Goal: Task Accomplishment & Management: Manage account settings

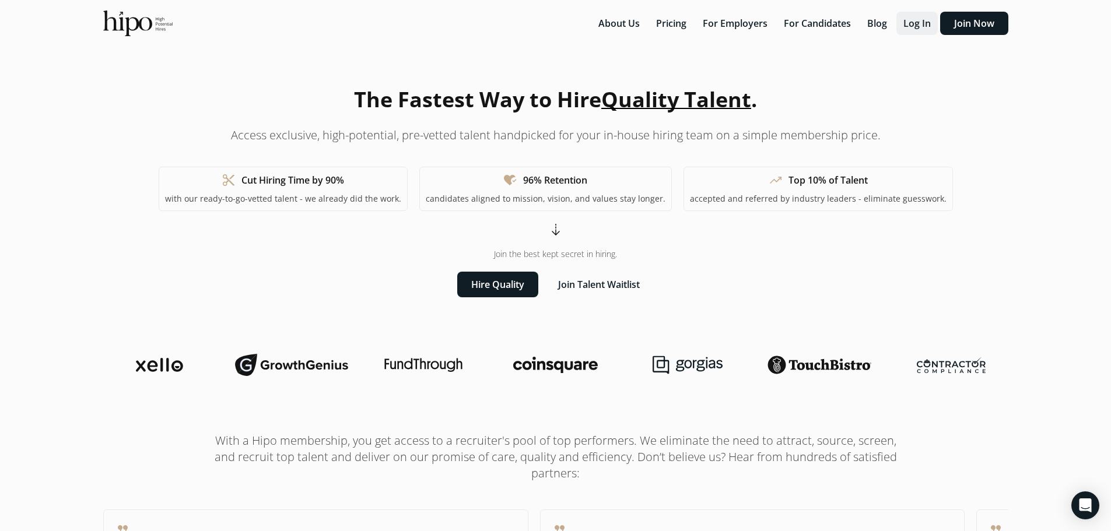
click at [928, 20] on button "Log In" at bounding box center [917, 23] width 41 height 23
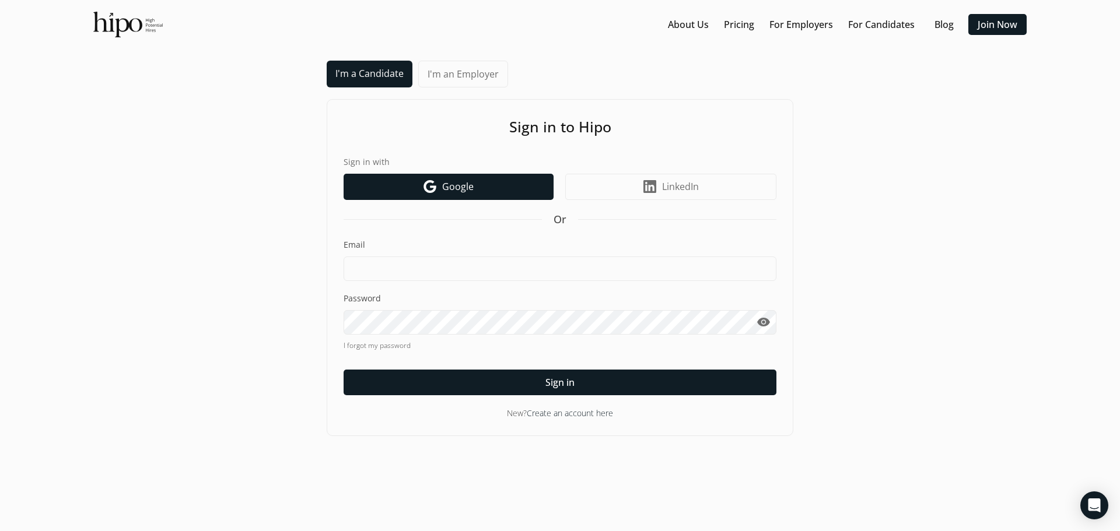
click at [467, 192] on span "Google" at bounding box center [457, 187] width 31 height 14
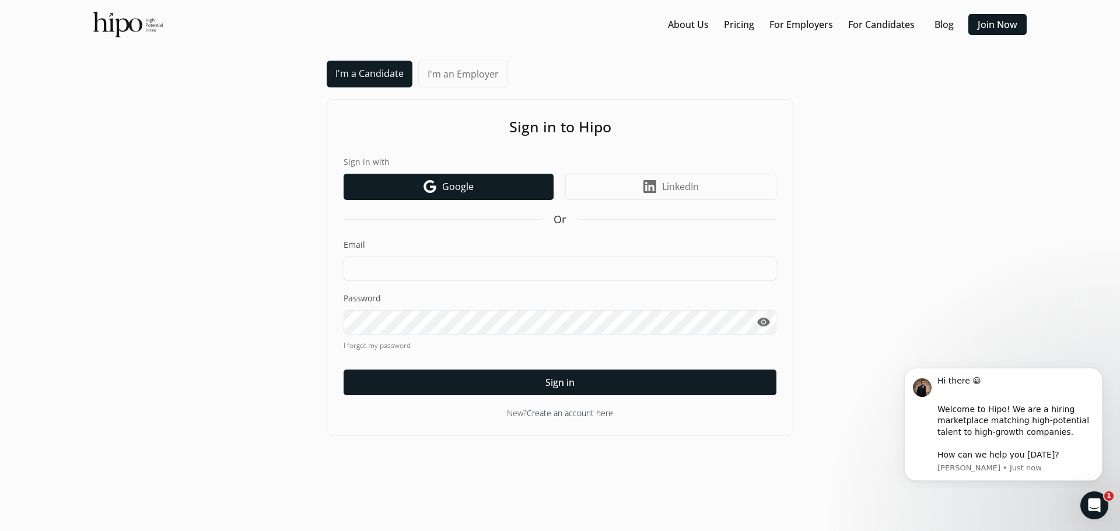
click at [456, 185] on span "Google" at bounding box center [457, 187] width 31 height 14
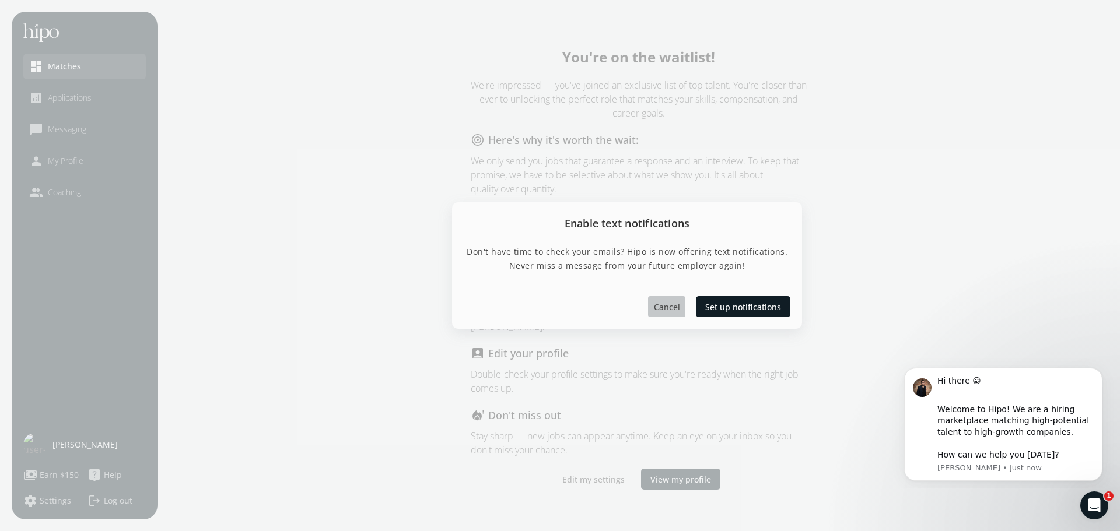
click at [670, 309] on span "Cancel" at bounding box center [667, 307] width 26 height 12
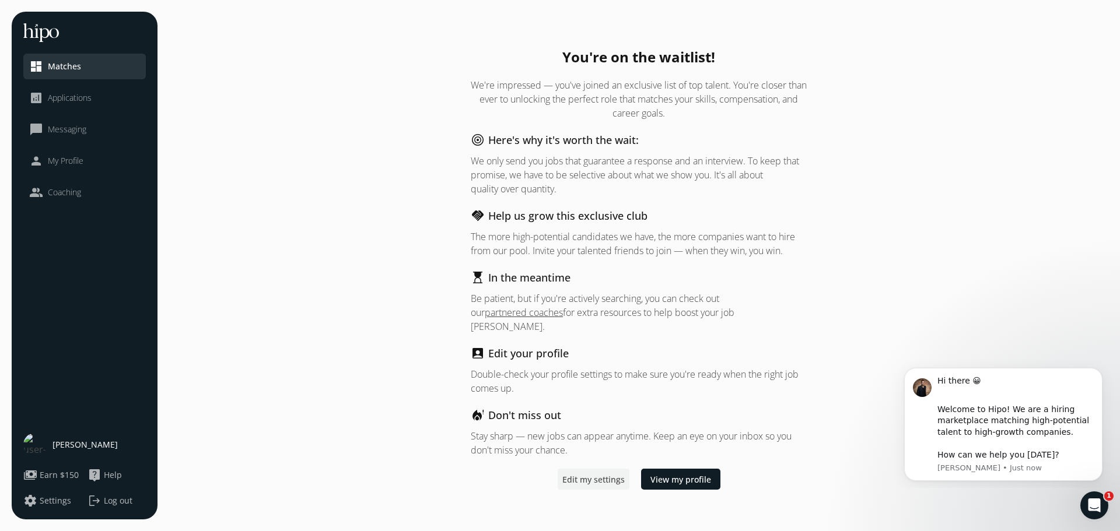
click at [591, 474] on span "Edit my settings" at bounding box center [593, 479] width 62 height 12
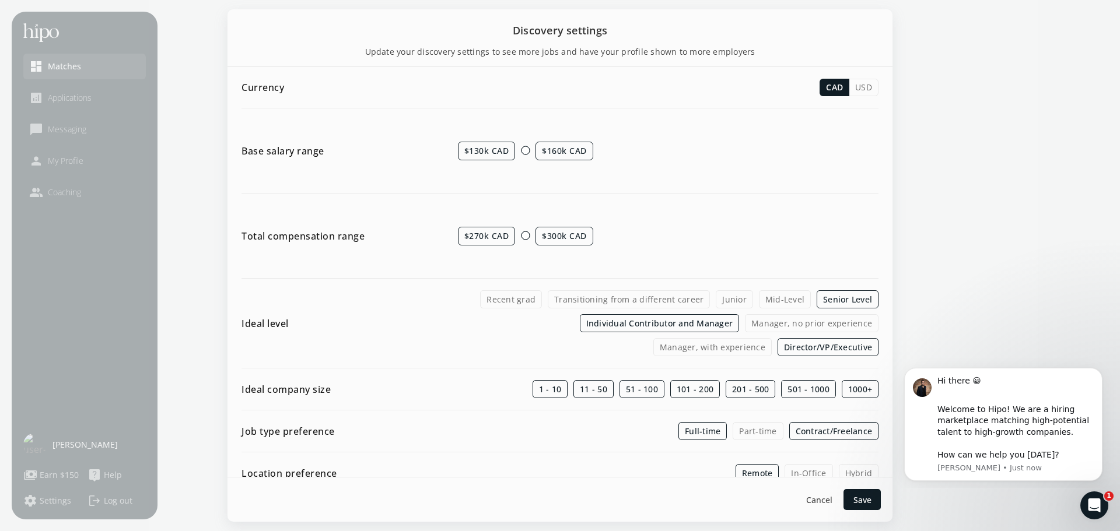
drag, startPoint x: 567, startPoint y: 156, endPoint x: 607, endPoint y: 157, distance: 40.3
click at [607, 157] on div "$130k CAD $160k CAD" at bounding box center [668, 150] width 421 height 61
click at [589, 159] on span "$160k CAD" at bounding box center [564, 151] width 58 height 19
click at [498, 153] on span "$130k CAD" at bounding box center [487, 151] width 58 height 19
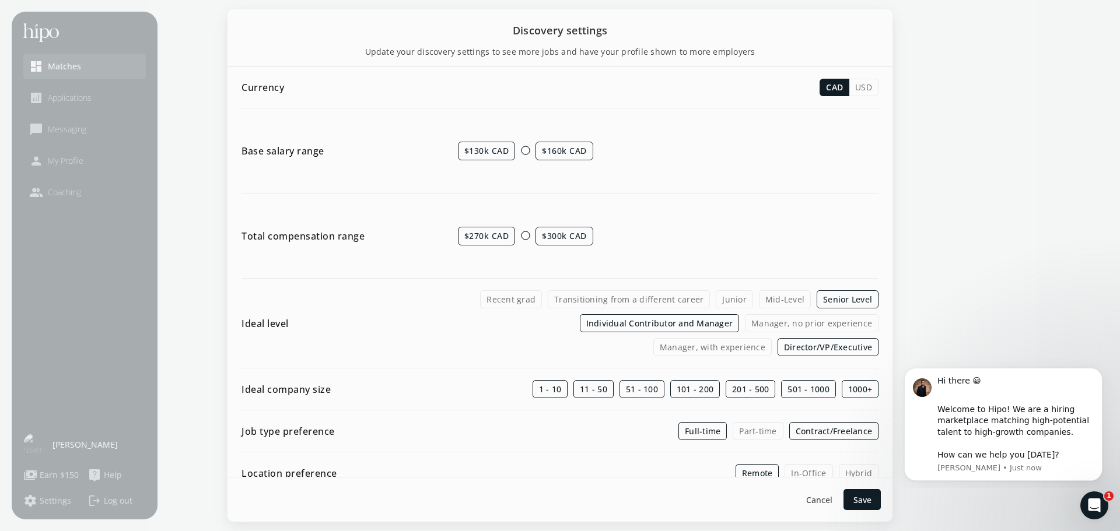
click at [531, 188] on div "Base salary range $130k CAD $160k CAD" at bounding box center [559, 156] width 637 height 73
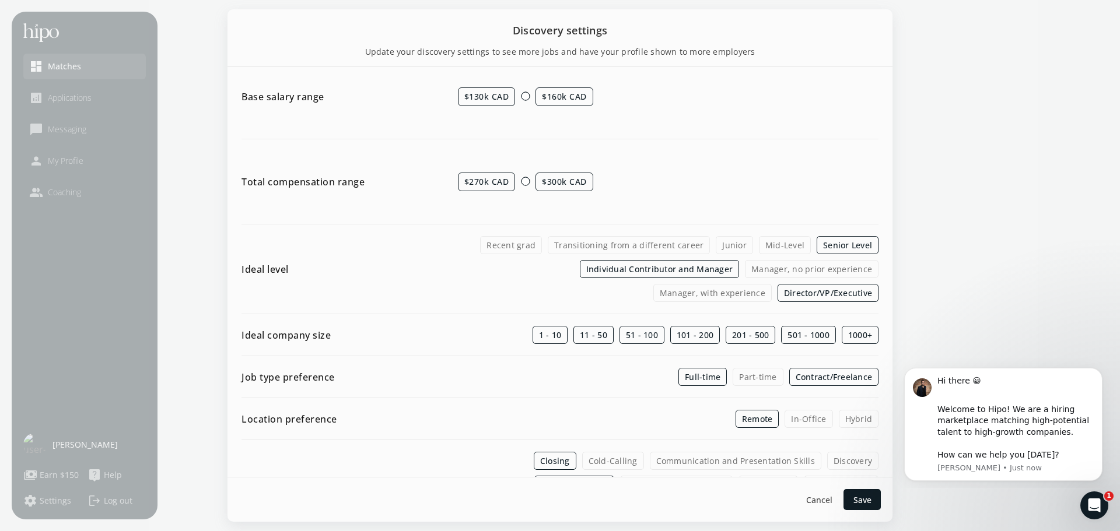
scroll to position [58, 0]
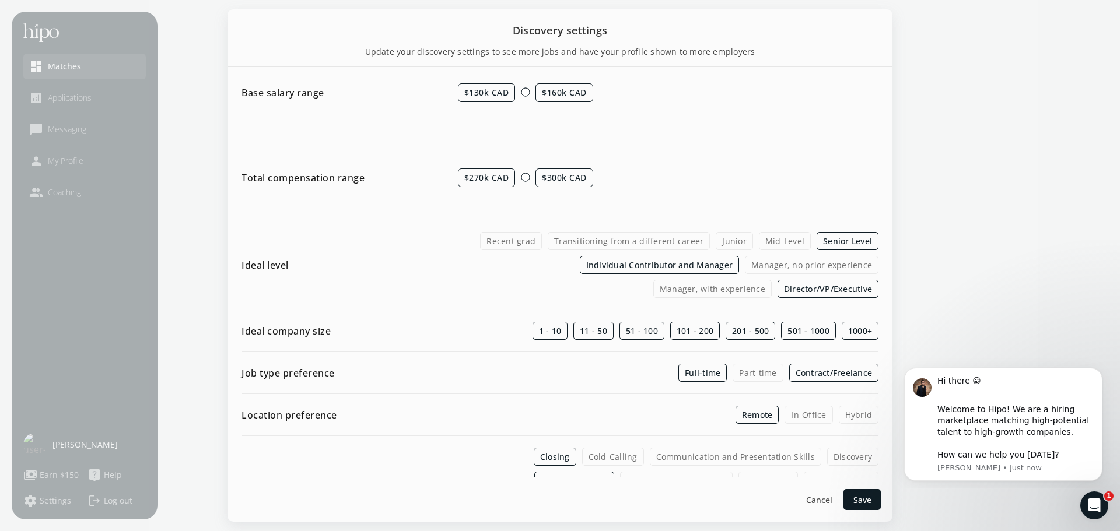
click at [482, 176] on span "$270k CAD" at bounding box center [487, 178] width 58 height 19
click at [524, 180] on div at bounding box center [525, 177] width 9 height 9
click at [521, 176] on div at bounding box center [525, 177] width 9 height 9
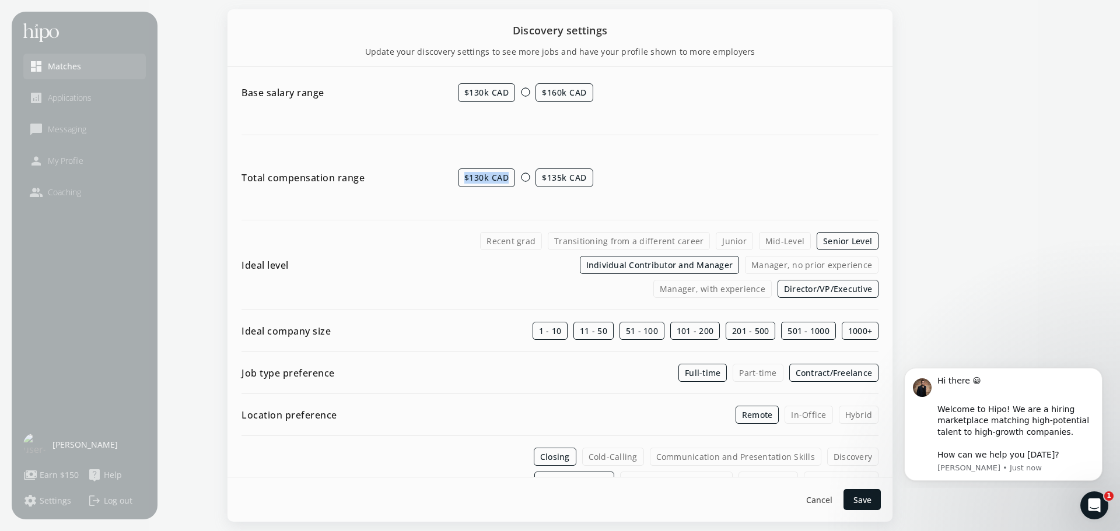
click at [521, 176] on div at bounding box center [525, 177] width 9 height 9
click at [526, 178] on div at bounding box center [525, 177] width 9 height 9
click at [525, 178] on div at bounding box center [525, 177] width 9 height 9
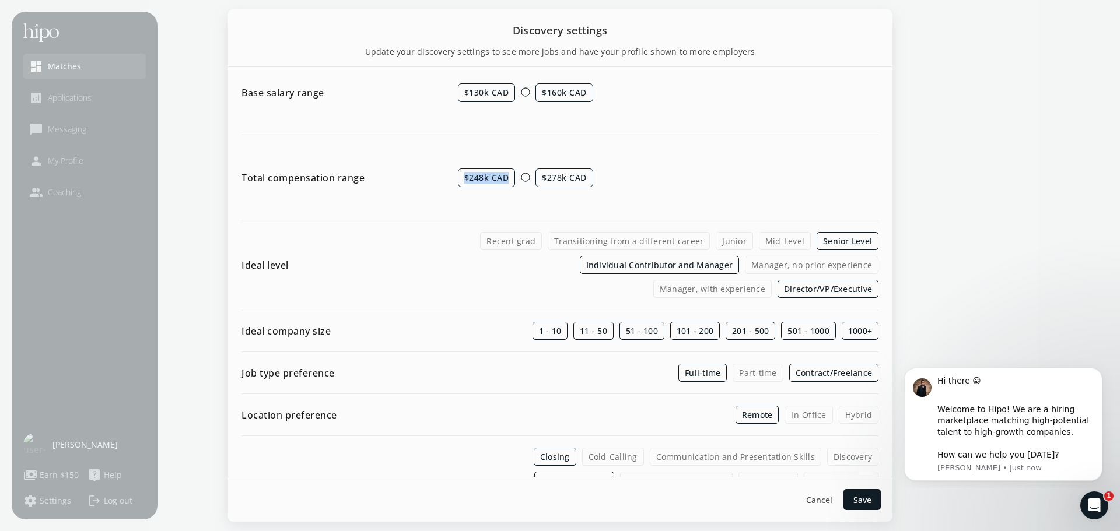
click at [521, 178] on div at bounding box center [525, 177] width 9 height 9
click at [526, 178] on div at bounding box center [525, 177] width 9 height 9
click at [525, 178] on div at bounding box center [525, 177] width 9 height 9
click at [521, 91] on div at bounding box center [525, 91] width 9 height 9
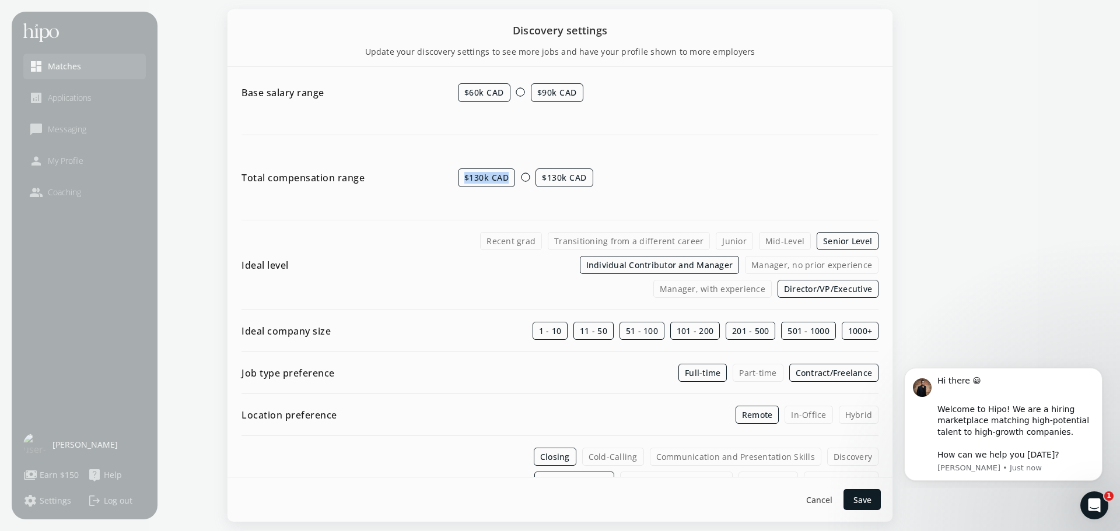
click at [520, 93] on div at bounding box center [520, 91] width 9 height 9
click at [522, 93] on div at bounding box center [525, 91] width 9 height 9
click at [522, 175] on div at bounding box center [525, 177] width 9 height 9
click at [521, 176] on div at bounding box center [525, 177] width 9 height 9
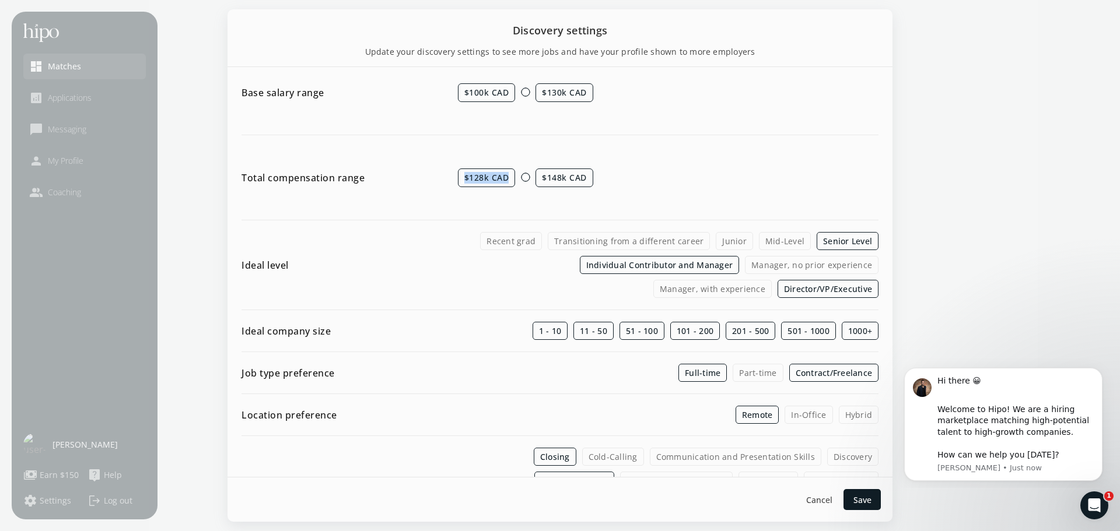
click at [521, 177] on div at bounding box center [525, 177] width 9 height 9
drag, startPoint x: 521, startPoint y: 177, endPoint x: 530, endPoint y: 178, distance: 8.8
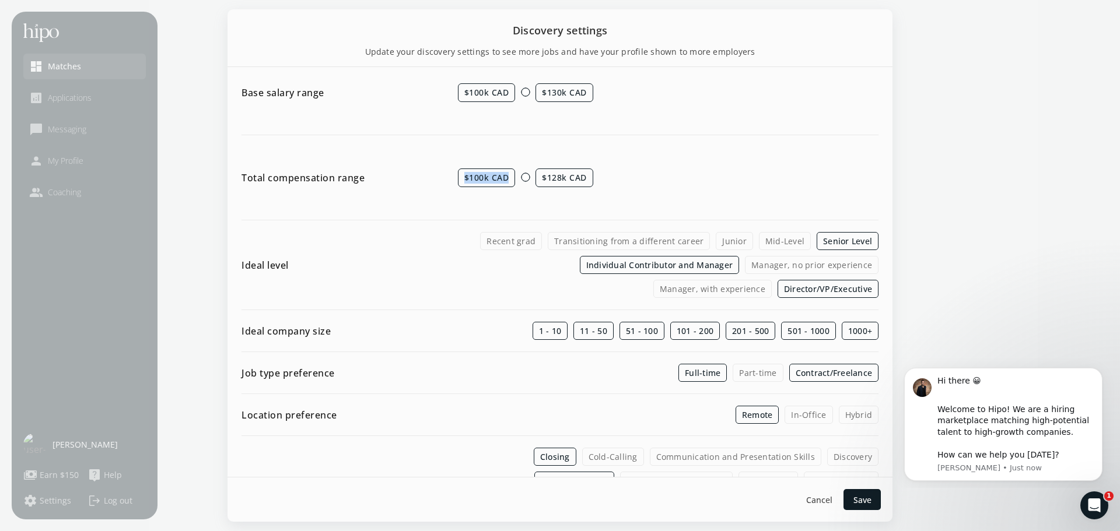
click at [530, 178] on div "$100k CAD $128k CAD" at bounding box center [668, 177] width 421 height 61
click at [521, 179] on div at bounding box center [525, 177] width 9 height 9
click at [523, 178] on div at bounding box center [525, 177] width 9 height 9
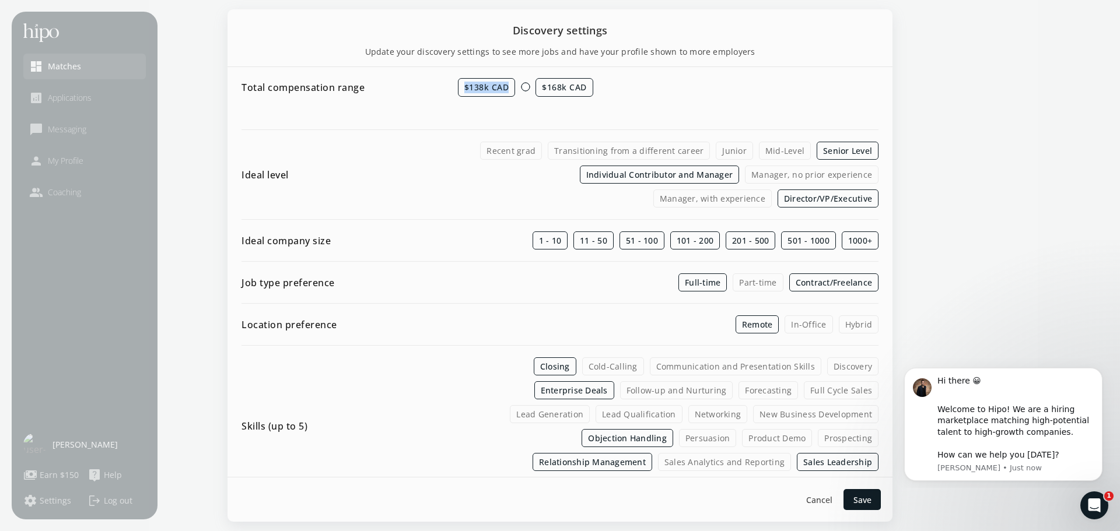
scroll to position [175, 0]
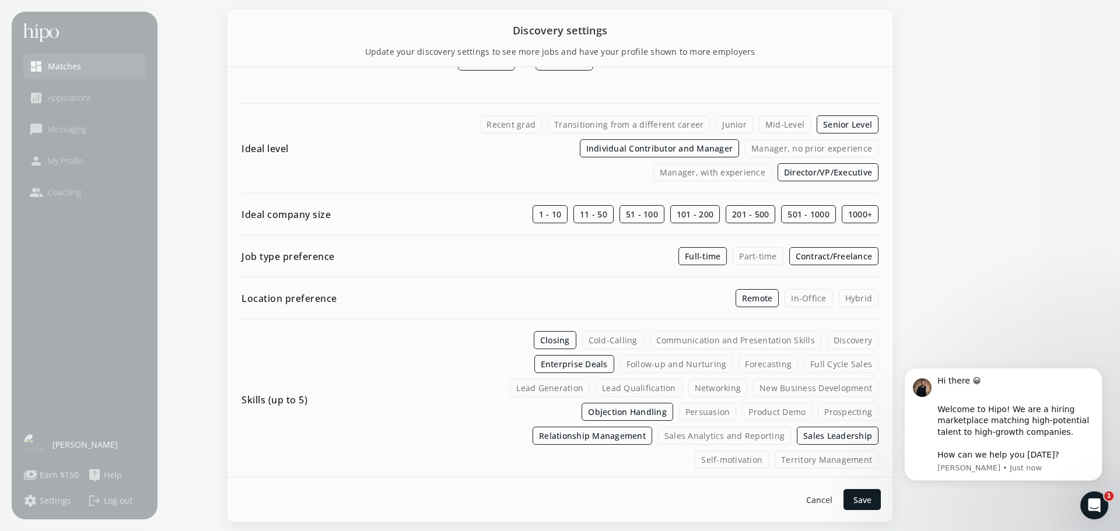
click at [772, 163] on label "Manager, with experience" at bounding box center [712, 172] width 118 height 18
click at [0, 0] on input "Manager, with experience" at bounding box center [0, 0] width 0 height 0
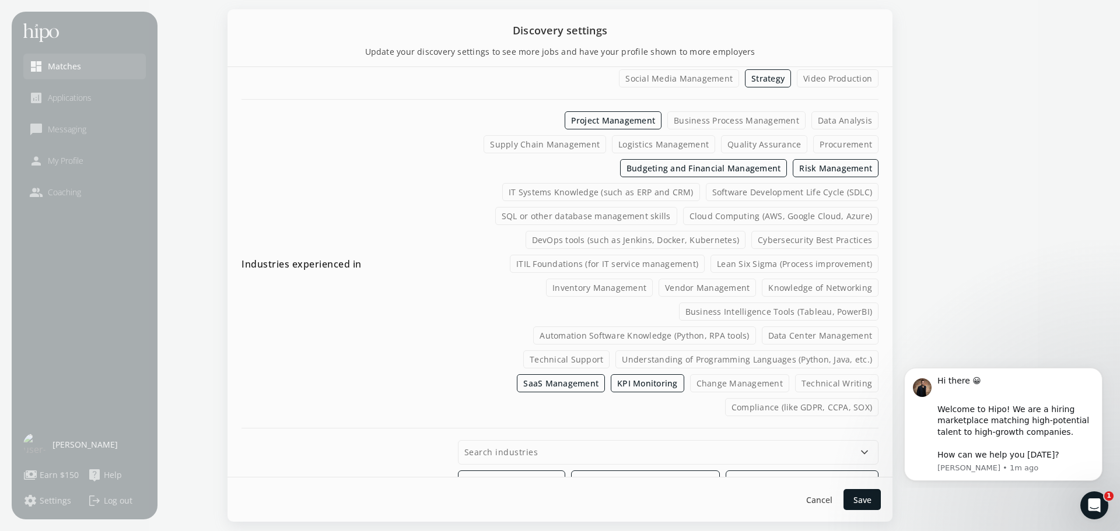
scroll to position [817, 0]
click at [748, 383] on label "Change Management" at bounding box center [739, 381] width 99 height 18
click at [0, 0] on input "Change Management" at bounding box center [0, 0] width 0 height 0
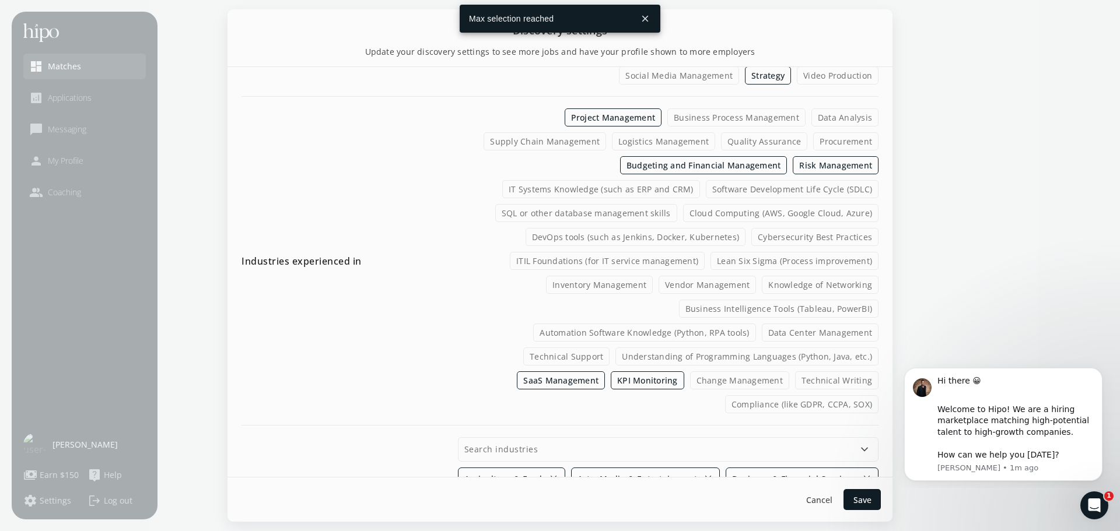
click at [649, 16] on button "close" at bounding box center [645, 18] width 21 height 21
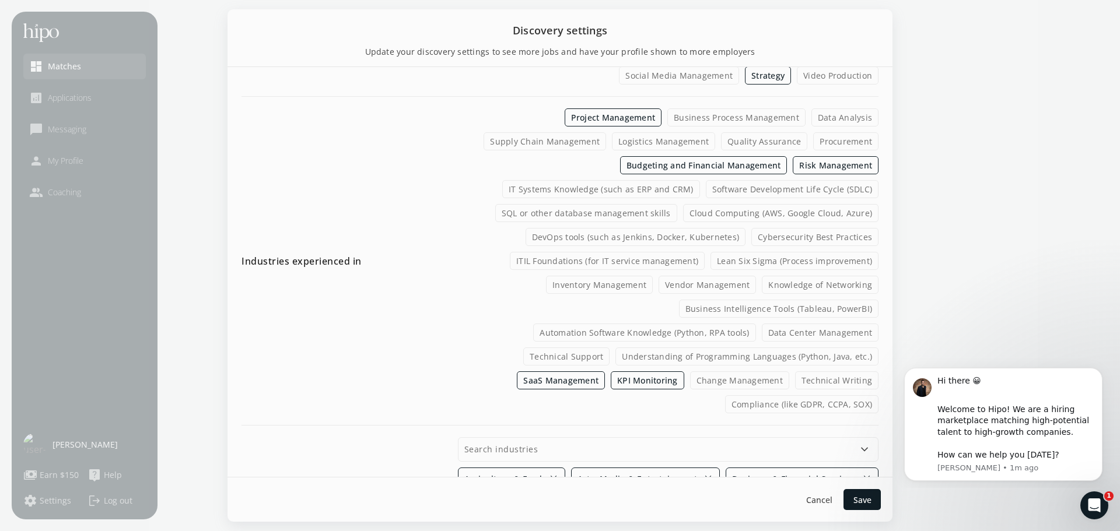
click at [696, 167] on label "Budgeting and Financial Management" at bounding box center [703, 165] width 167 height 18
click at [0, 0] on input "Budgeting and Financial Management" at bounding box center [0, 0] width 0 height 0
click at [733, 384] on label "Change Management" at bounding box center [739, 381] width 99 height 18
click at [0, 0] on input "Change Management" at bounding box center [0, 0] width 0 height 0
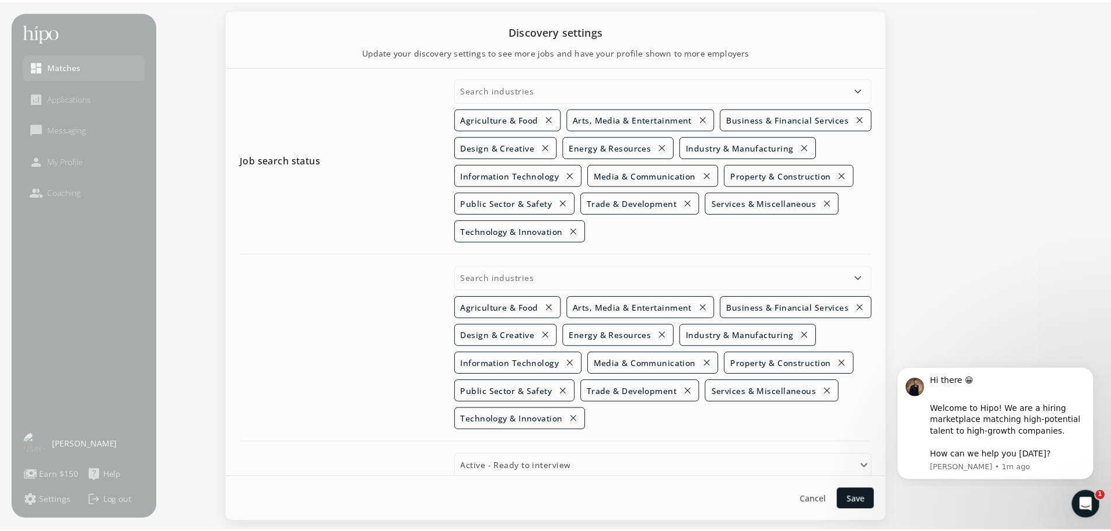
scroll to position [1190, 0]
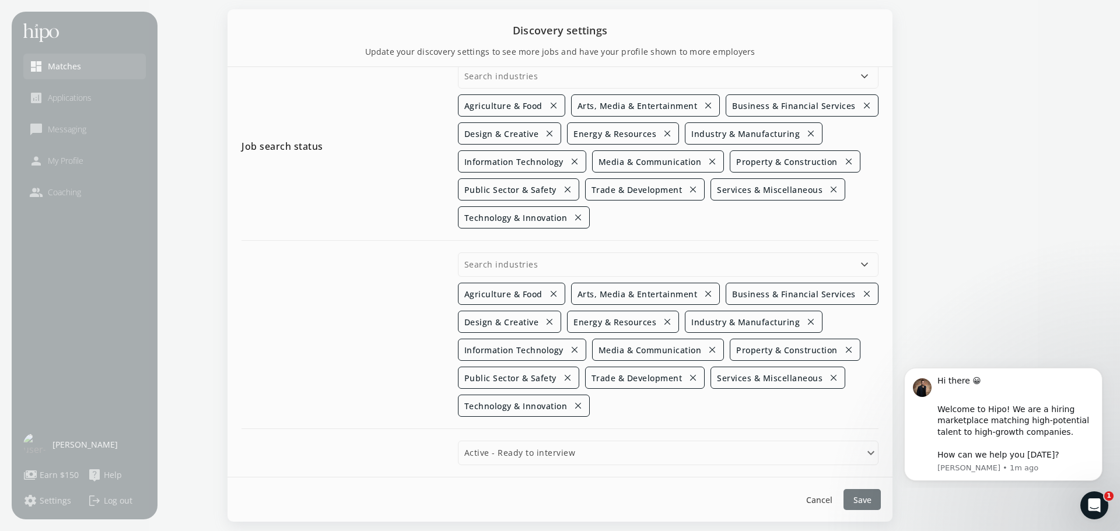
click at [871, 495] on div at bounding box center [861, 499] width 37 height 21
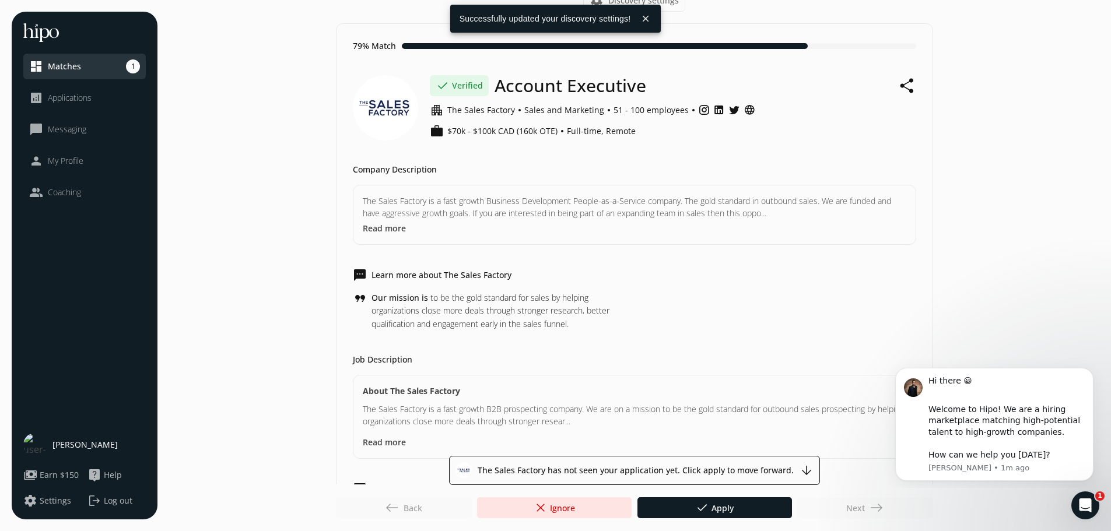
scroll to position [117, 0]
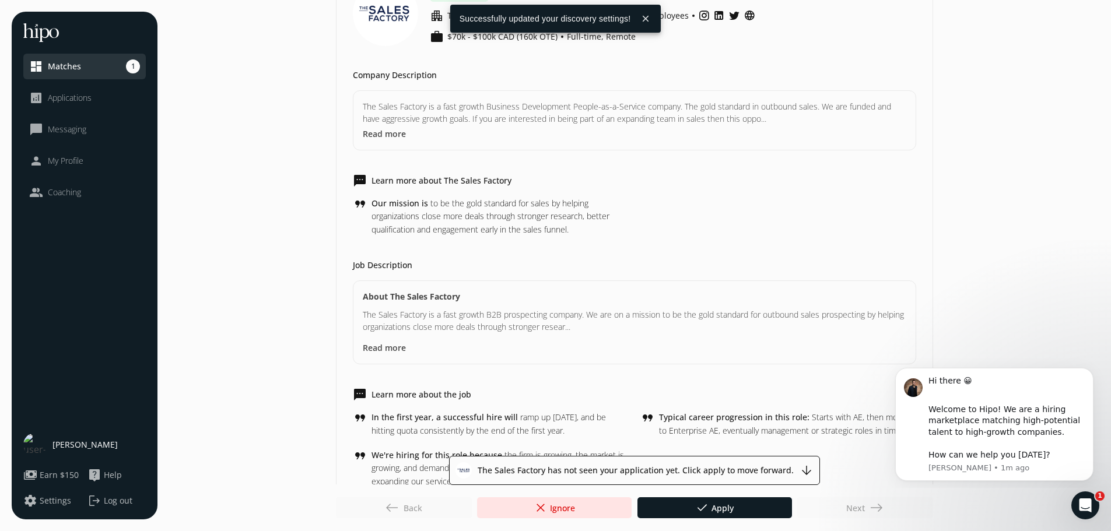
click at [82, 62] on link "dashboard Matches 1" at bounding box center [84, 66] width 111 height 14
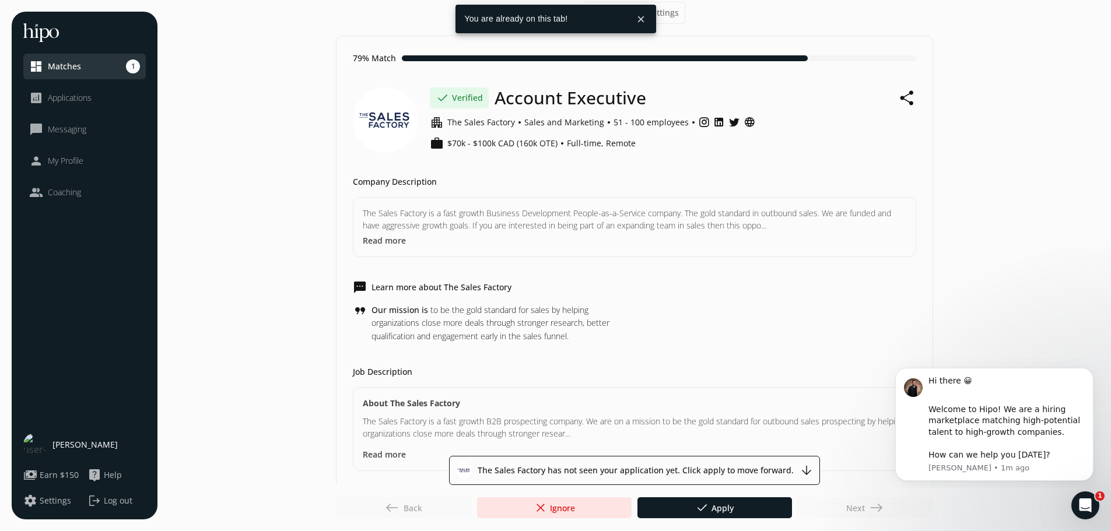
scroll to position [0, 0]
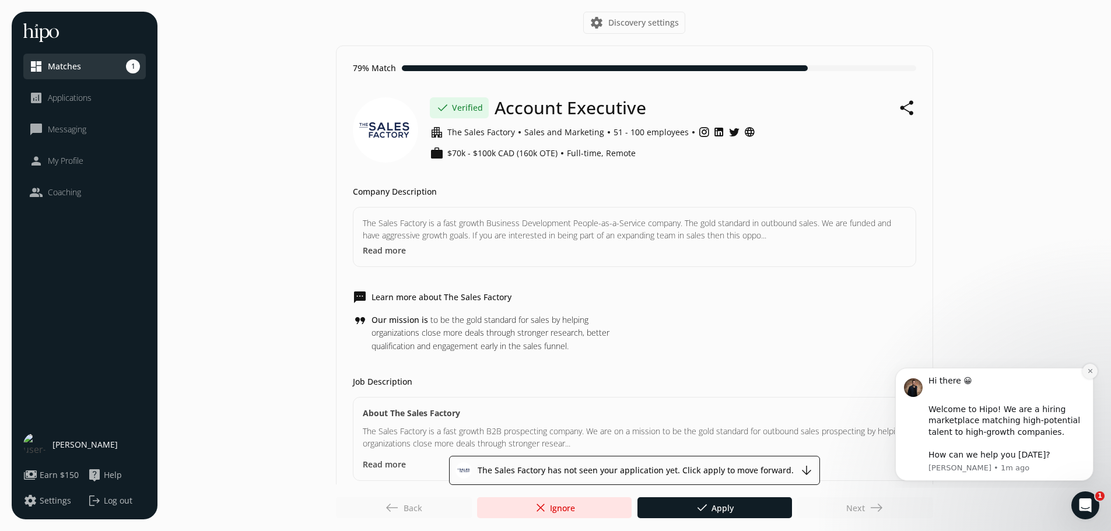
click at [1089, 369] on icon "Dismiss notification" at bounding box center [1090, 371] width 6 height 6
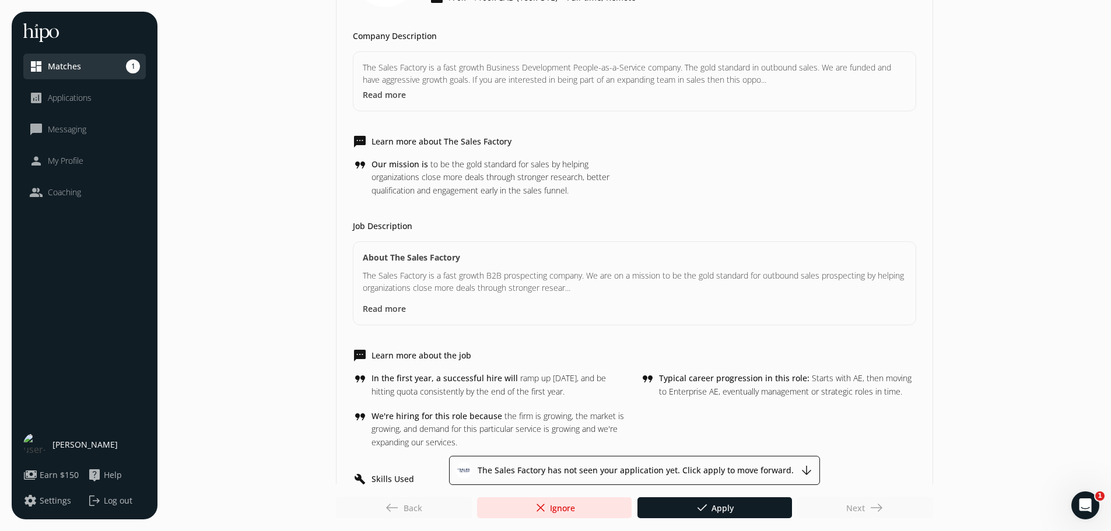
scroll to position [175, 0]
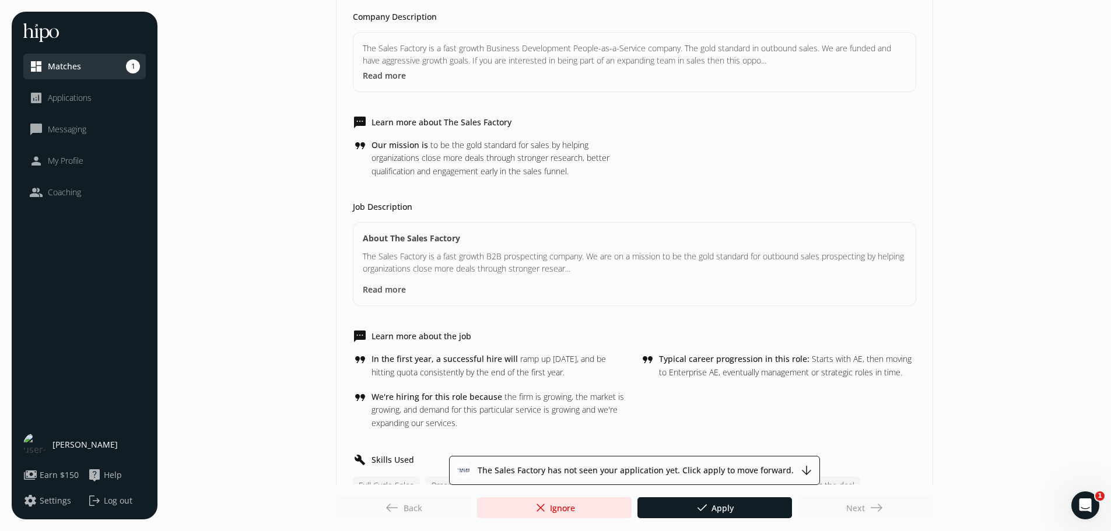
click at [593, 509] on div at bounding box center [554, 508] width 155 height 21
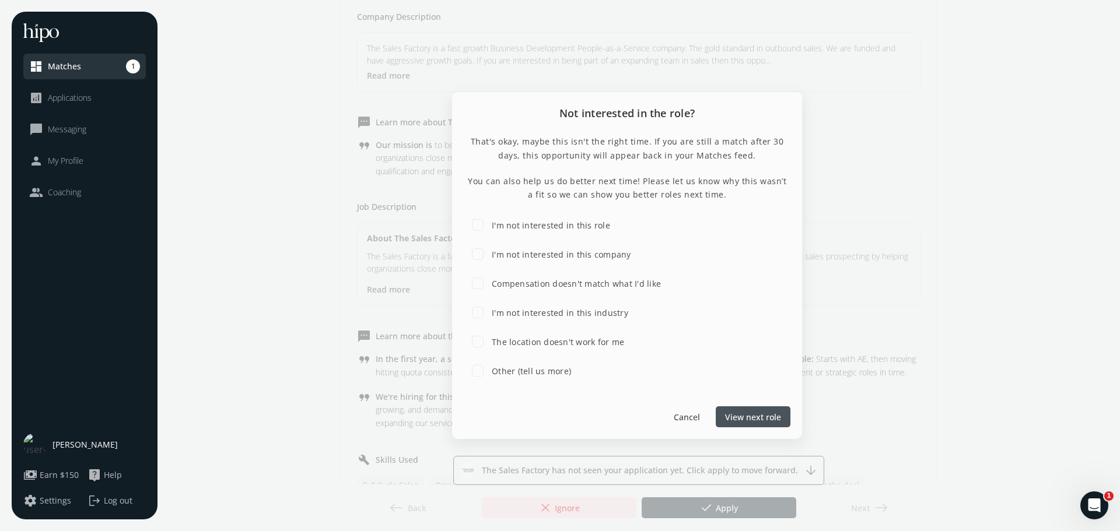
click at [481, 228] on input "I'm not interested in this role" at bounding box center [477, 224] width 23 height 23
checkbox input "true"
click at [736, 414] on span "Submit feedback" at bounding box center [748, 417] width 66 height 12
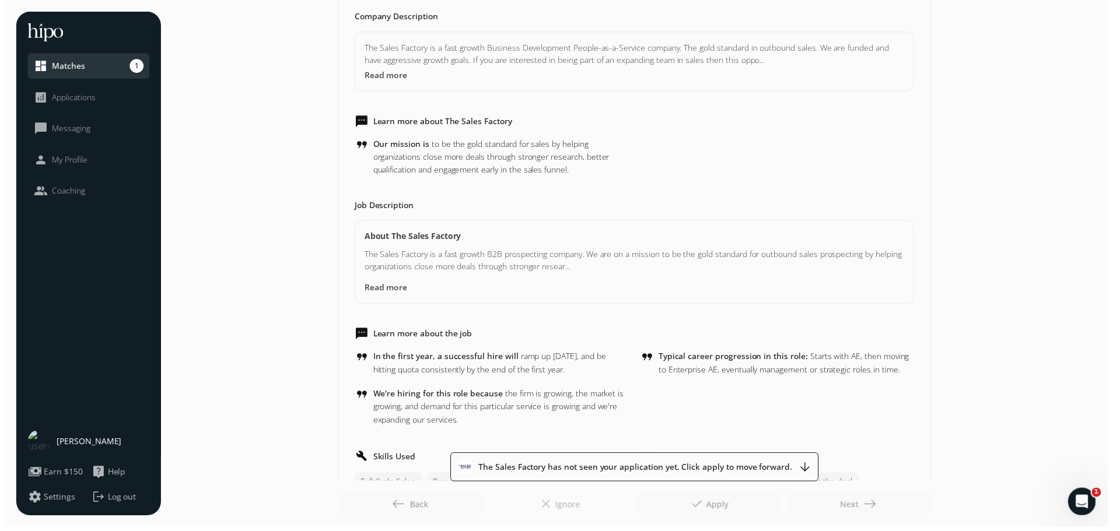
scroll to position [0, 0]
